Goal: Check status: Check status

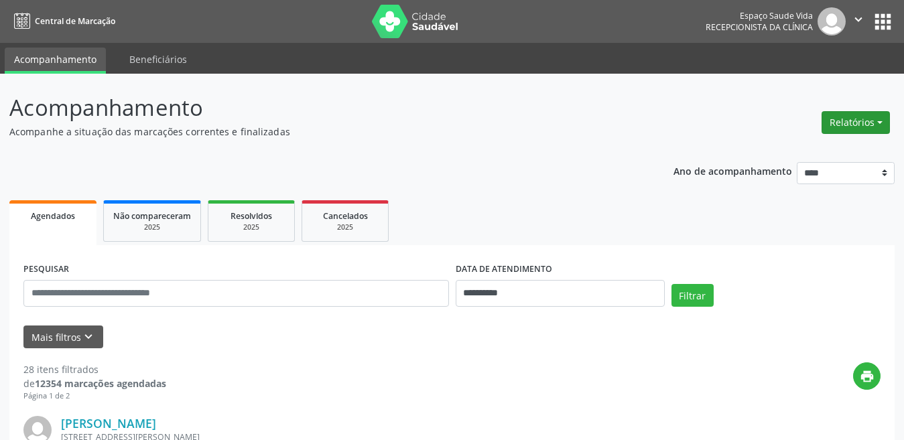
click at [858, 127] on button "Relatórios" at bounding box center [856, 122] width 68 height 23
click at [828, 149] on link "Agendamentos" at bounding box center [818, 151] width 144 height 19
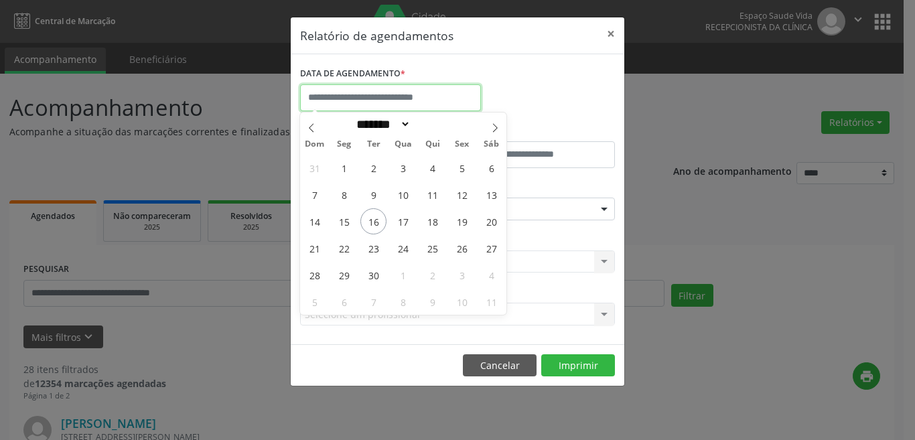
click at [344, 103] on input "text" at bounding box center [390, 97] width 181 height 27
click at [383, 222] on span "16" at bounding box center [374, 221] width 26 height 26
type input "**********"
click at [367, 219] on span "16" at bounding box center [374, 221] width 26 height 26
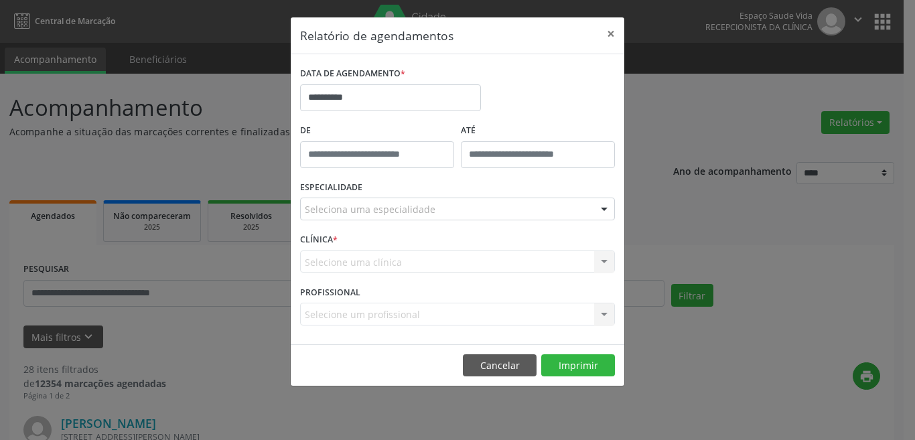
click at [370, 201] on div "Seleciona uma especialidade" at bounding box center [457, 209] width 315 height 23
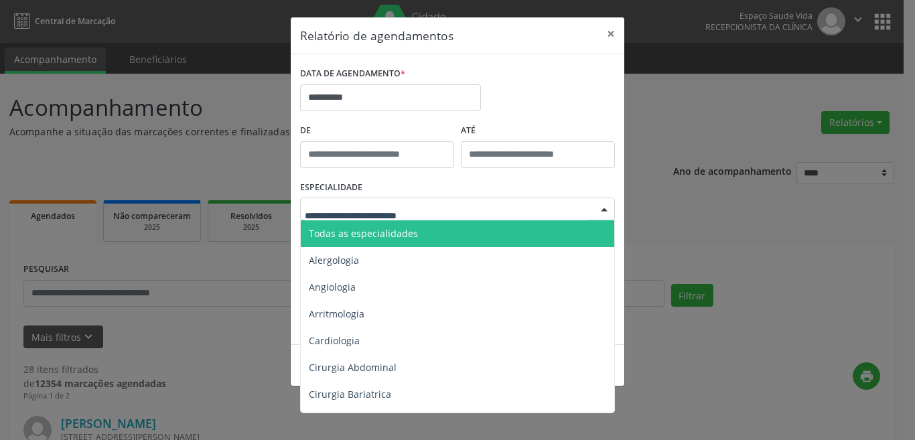
type input "*"
